Goal: Information Seeking & Learning: Understand process/instructions

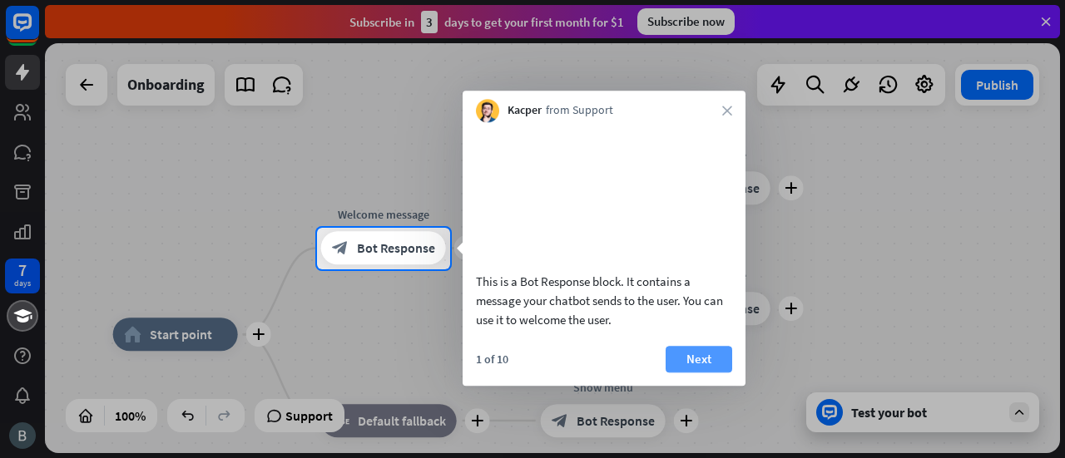
click at [680, 373] on button "Next" at bounding box center [699, 359] width 67 height 27
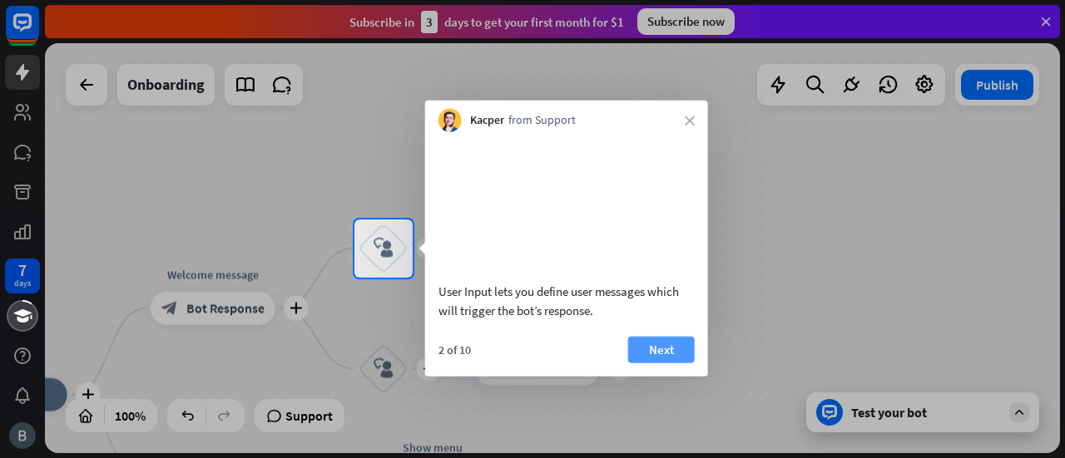
click at [666, 363] on button "Next" at bounding box center [661, 349] width 67 height 27
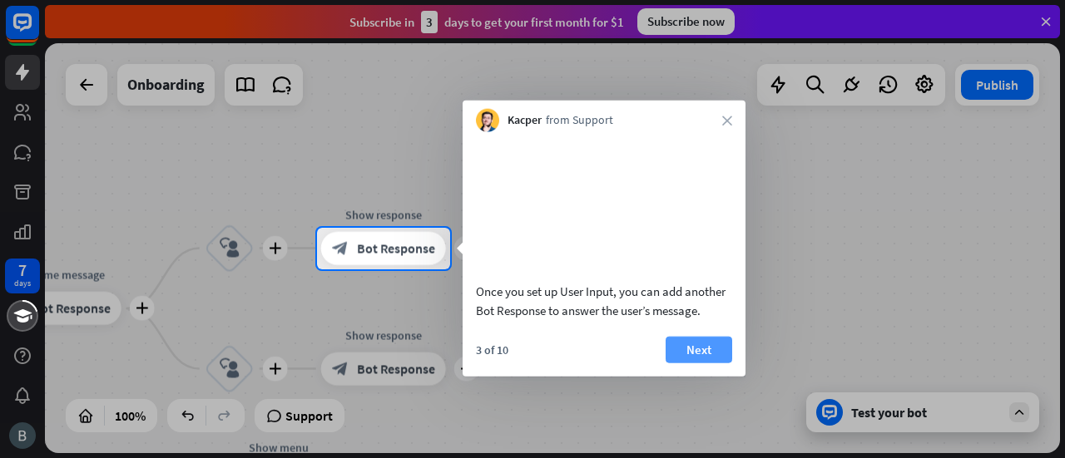
click at [687, 363] on button "Next" at bounding box center [699, 349] width 67 height 27
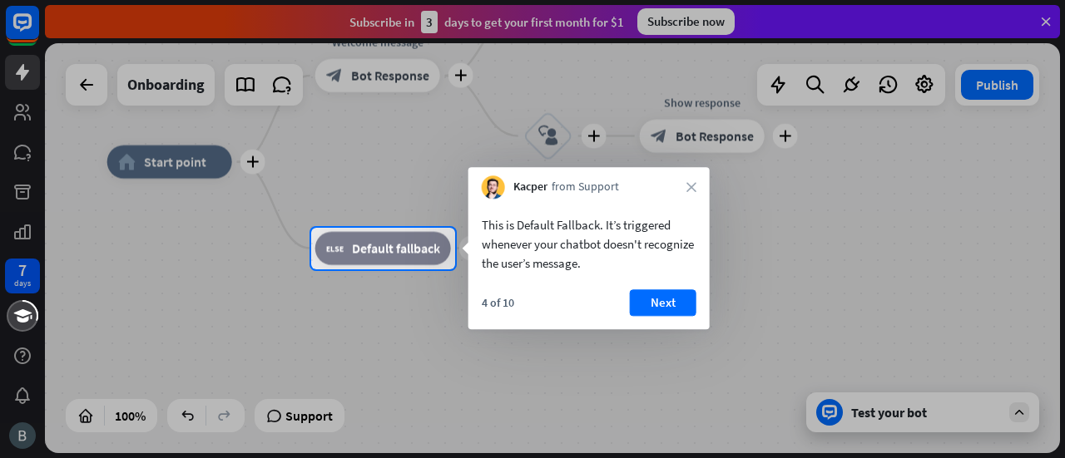
click at [403, 282] on div at bounding box center [532, 365] width 1065 height 190
click at [637, 305] on button "Next" at bounding box center [663, 302] width 67 height 27
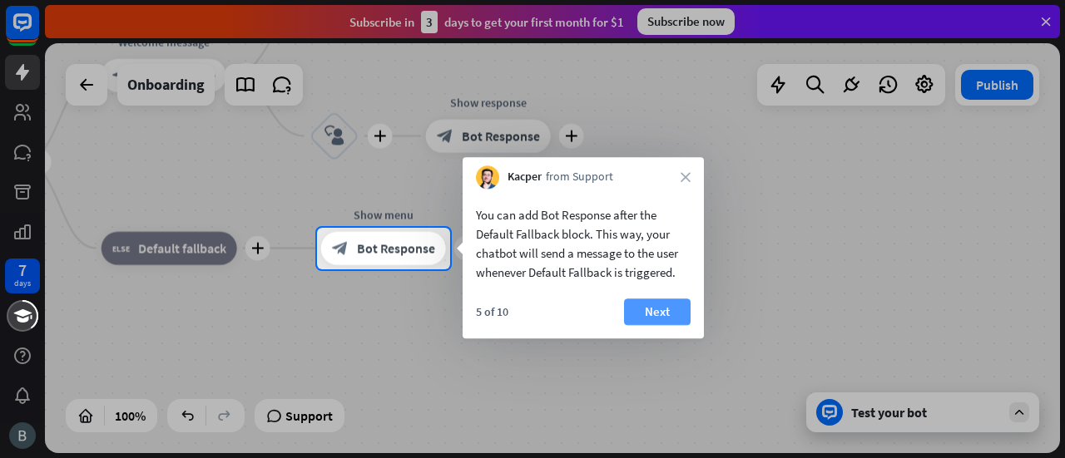
click at [659, 319] on button "Next" at bounding box center [657, 312] width 67 height 27
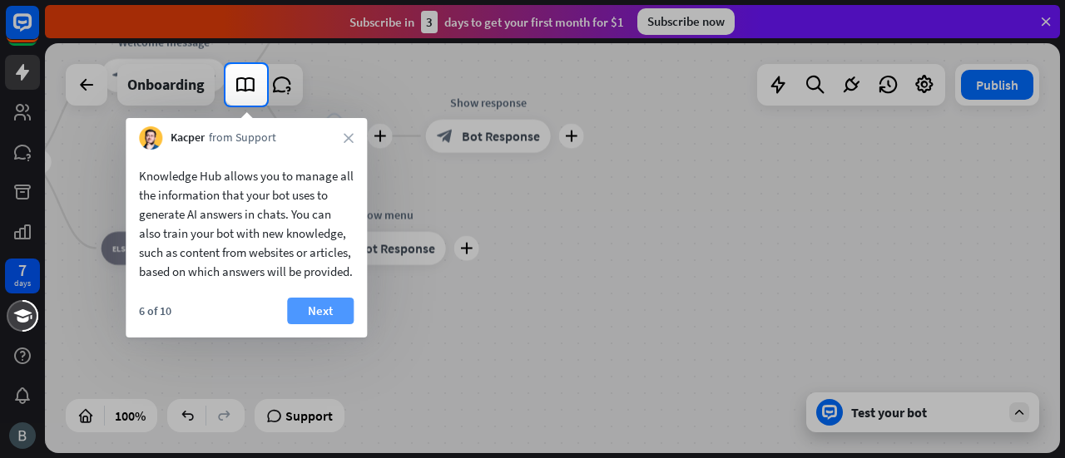
click at [313, 324] on button "Next" at bounding box center [320, 311] width 67 height 27
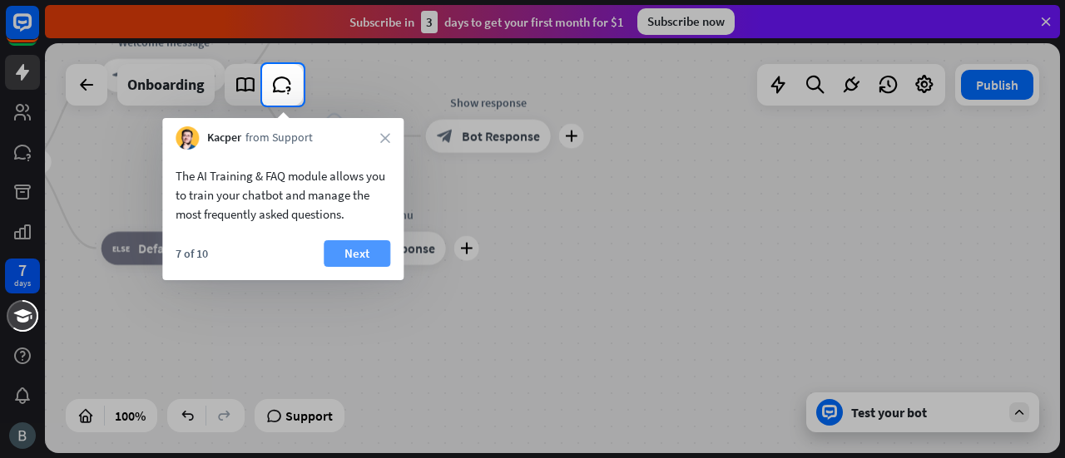
click at [369, 254] on button "Next" at bounding box center [357, 253] width 67 height 27
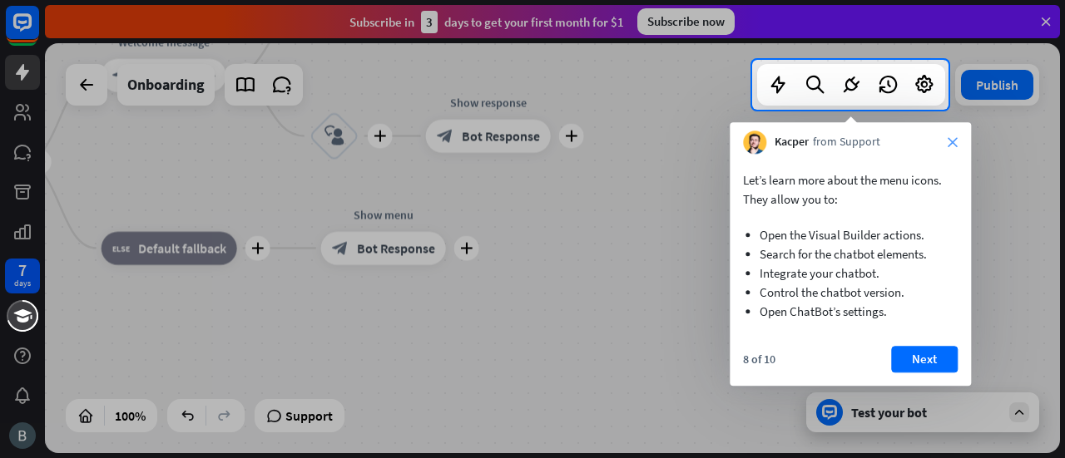
click at [952, 141] on icon "close" at bounding box center [953, 142] width 10 height 10
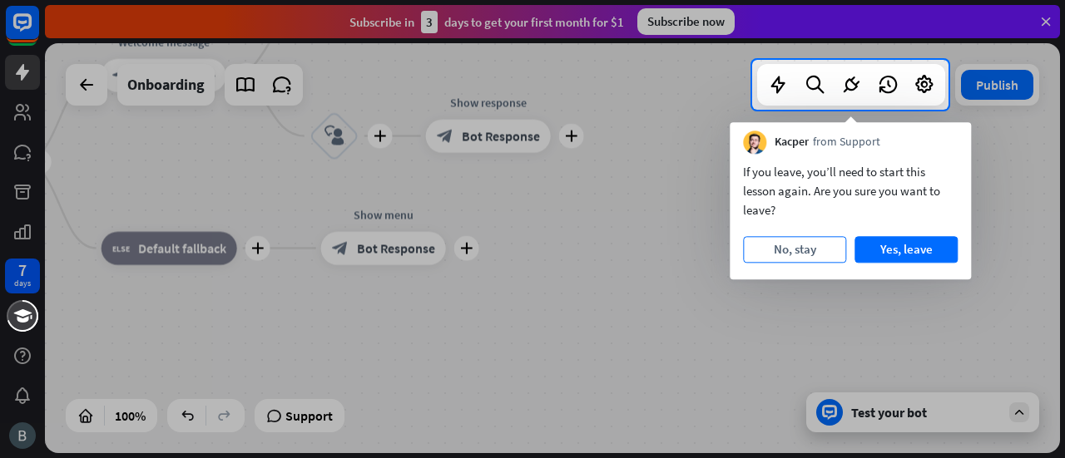
click at [817, 247] on button "No, stay" at bounding box center [794, 249] width 103 height 27
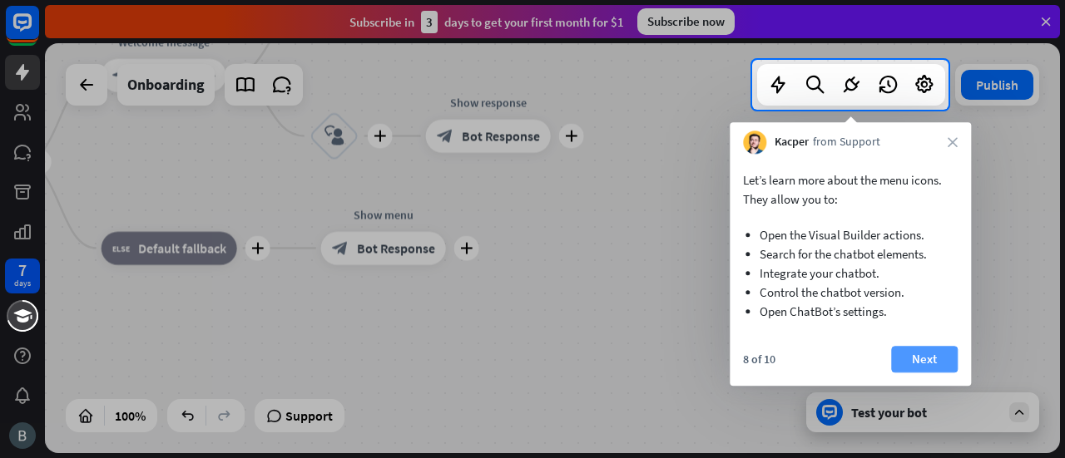
click at [922, 365] on button "Next" at bounding box center [924, 359] width 67 height 27
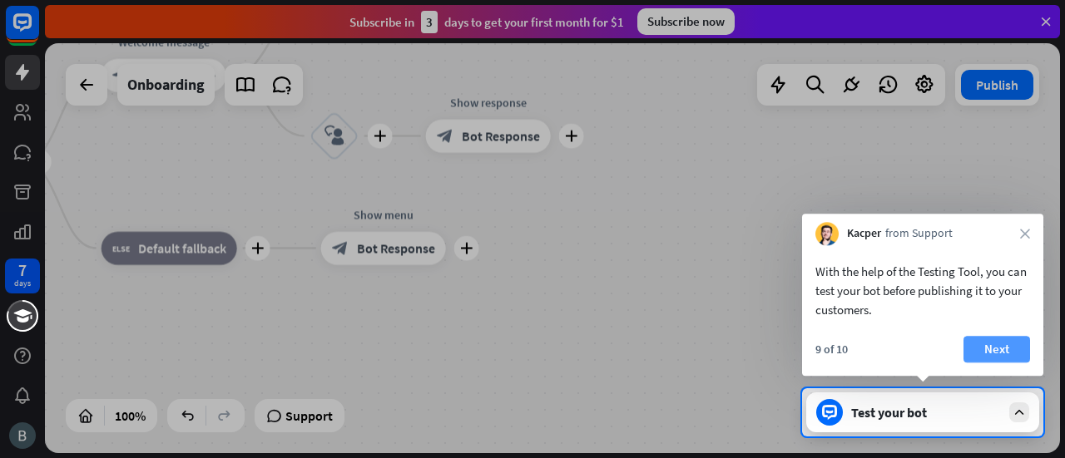
click at [998, 340] on button "Next" at bounding box center [996, 349] width 67 height 27
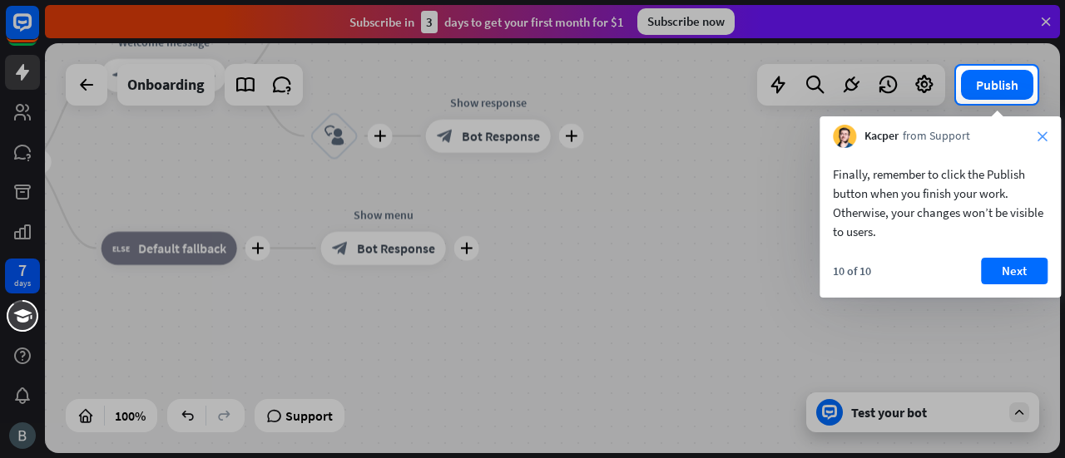
click at [1042, 136] on icon "close" at bounding box center [1042, 136] width 10 height 10
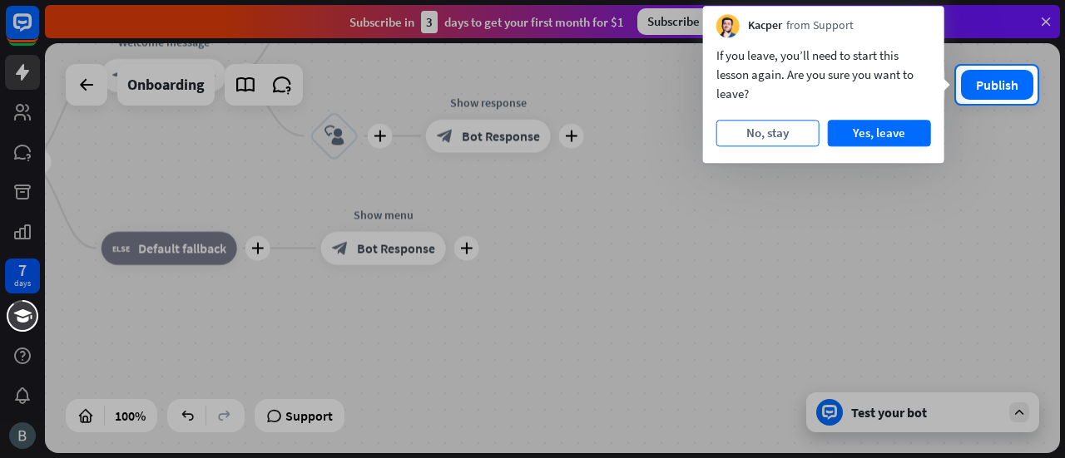
click at [788, 130] on button "No, stay" at bounding box center [767, 133] width 103 height 27
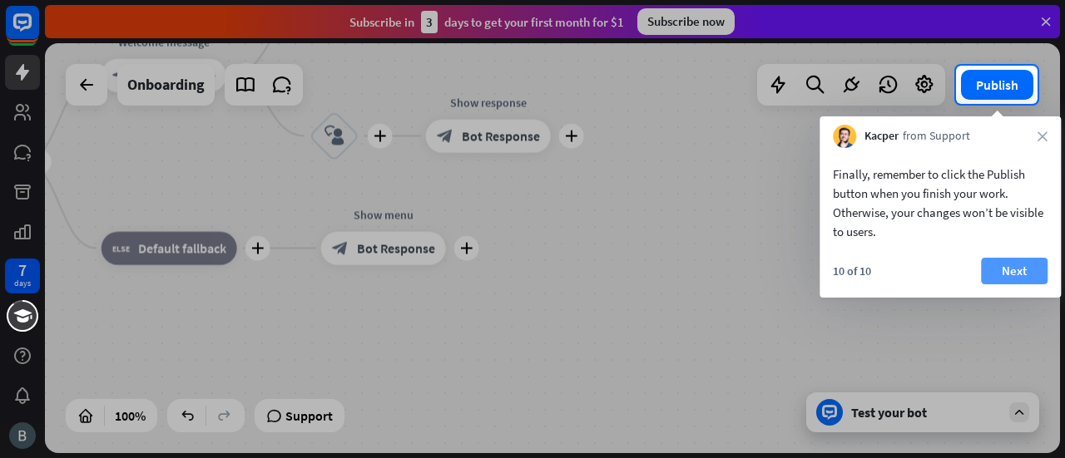
click at [1020, 274] on button "Next" at bounding box center [1014, 271] width 67 height 27
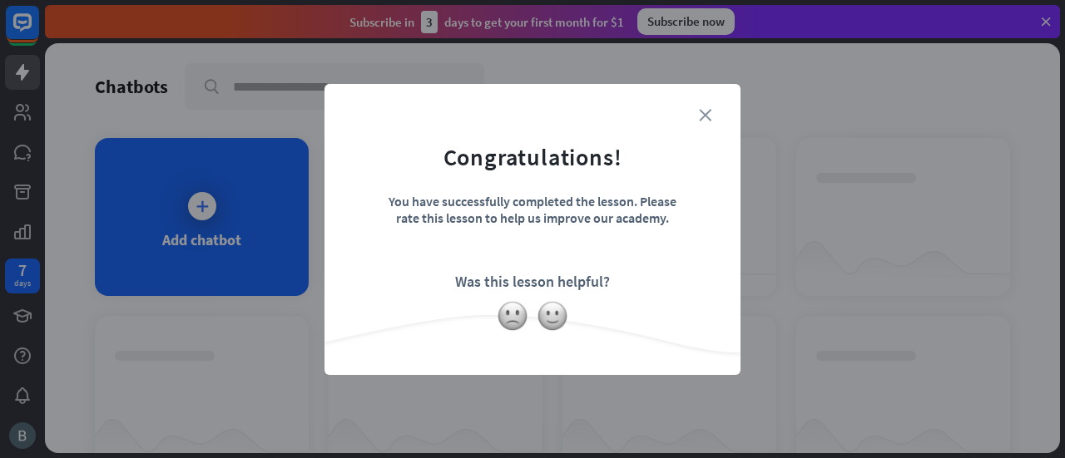
click at [703, 120] on icon "close" at bounding box center [705, 115] width 12 height 12
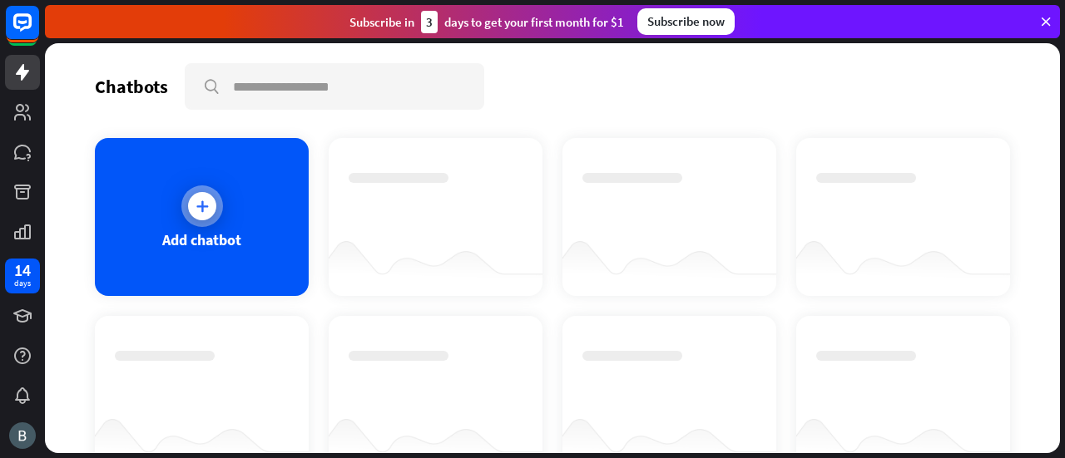
click at [171, 214] on div "Add chatbot" at bounding box center [202, 217] width 214 height 158
